Goal: Browse casually: Explore the website without a specific task or goal

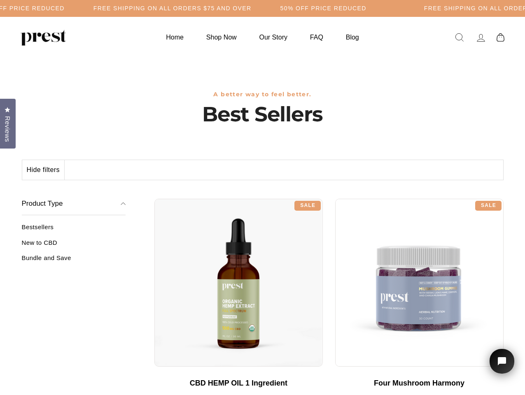
click at [262, 198] on div "**********" at bounding box center [328, 196] width 349 height 6
click at [252, 8] on h5 "Free Shipping on all orders $75 and over" at bounding box center [172, 8] width 158 height 7
click at [44, 170] on button "Hide filters" at bounding box center [43, 170] width 42 height 20
